Goal: Information Seeking & Learning: Learn about a topic

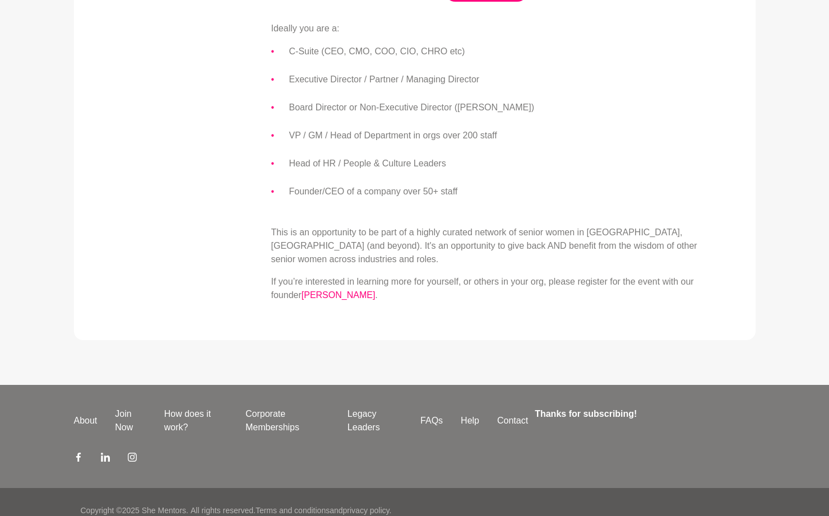
scroll to position [466, 0]
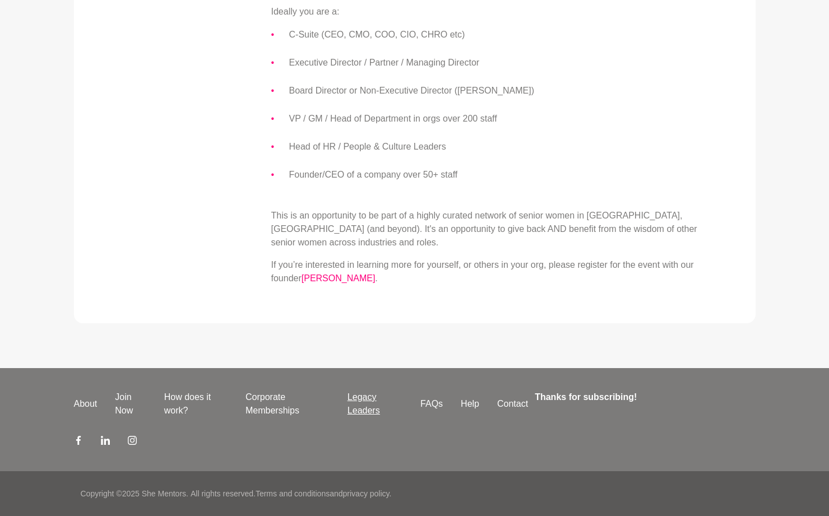
click at [362, 410] on link "Legacy Leaders" at bounding box center [374, 404] width 73 height 27
